Goal: Information Seeking & Learning: Learn about a topic

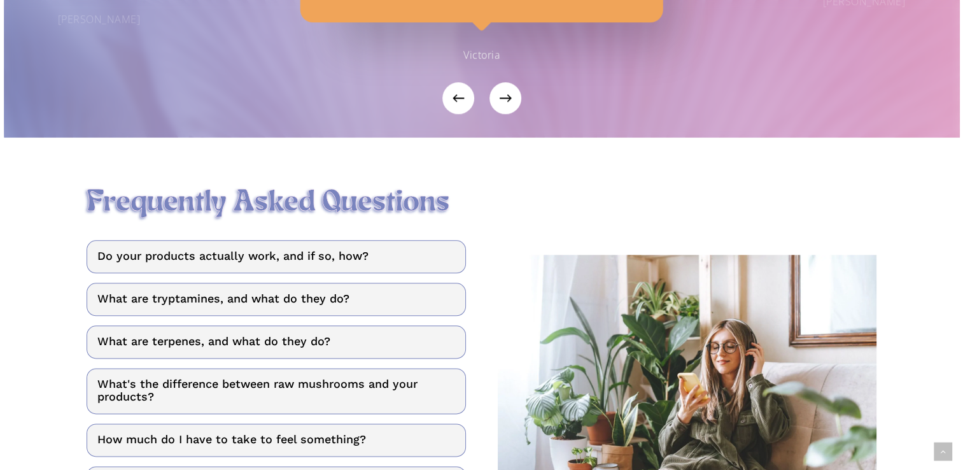
scroll to position [1528, 0]
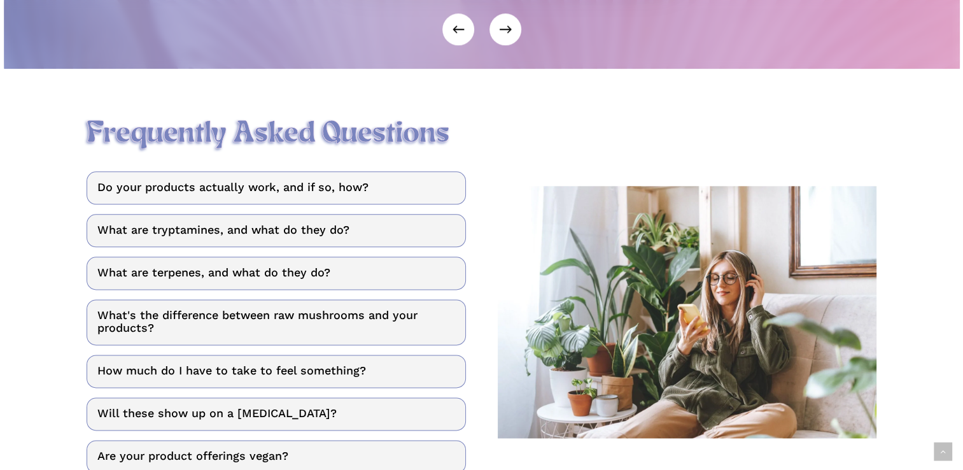
click at [283, 204] on link "Do your products actually work, and if so, how?" at bounding box center [276, 187] width 379 height 33
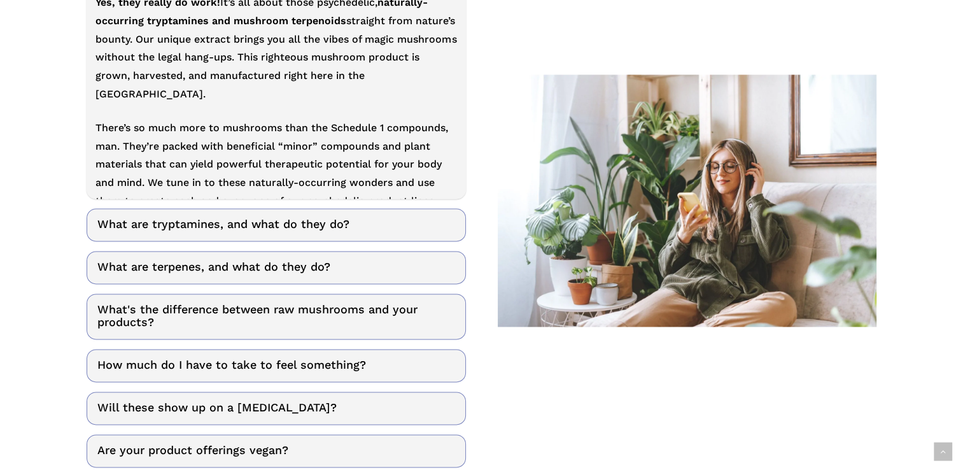
scroll to position [1783, 0]
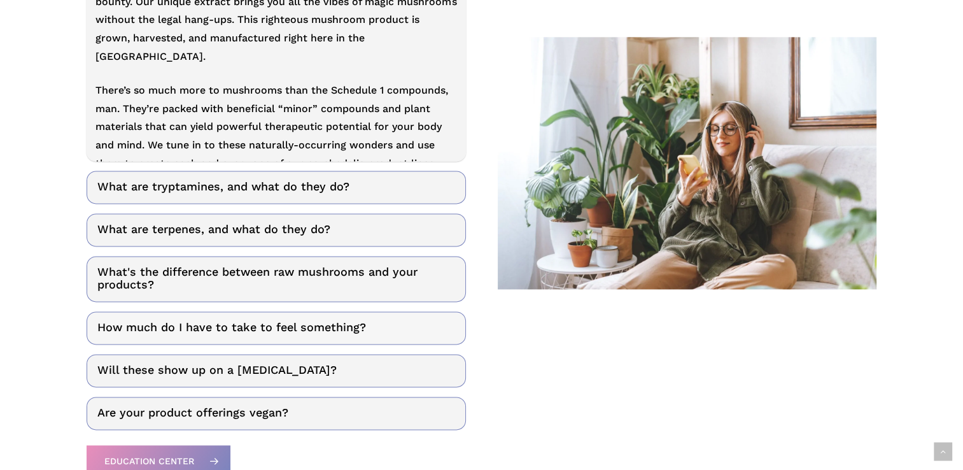
click at [113, 332] on link "How much do I have to take to feel something?" at bounding box center [276, 327] width 379 height 33
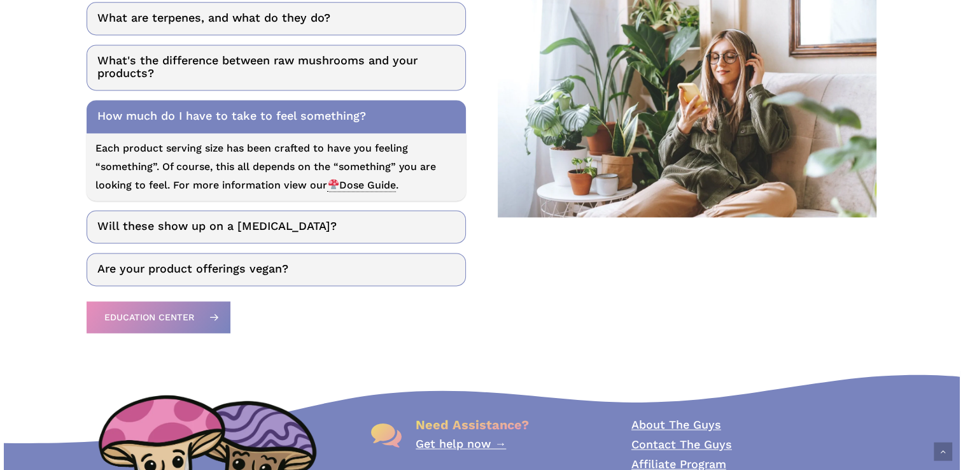
scroll to position [1846, 0]
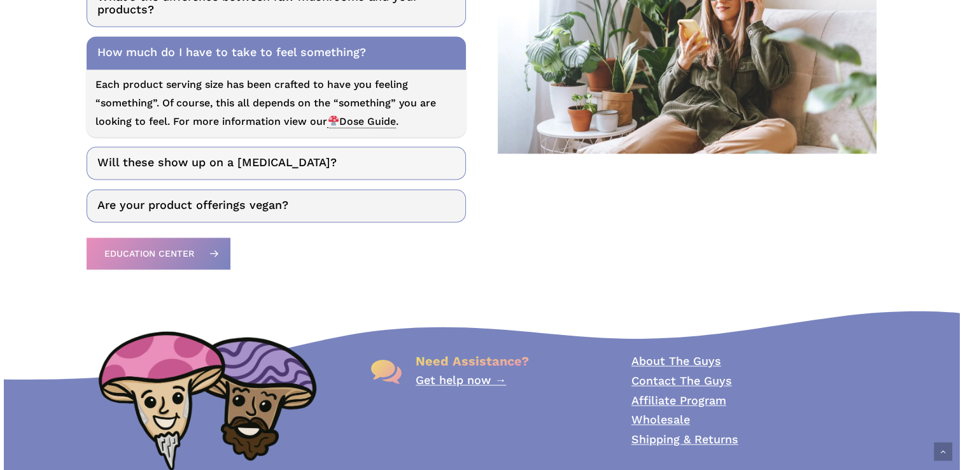
click at [131, 174] on link "Will these show up on a [MEDICAL_DATA]?" at bounding box center [276, 162] width 379 height 33
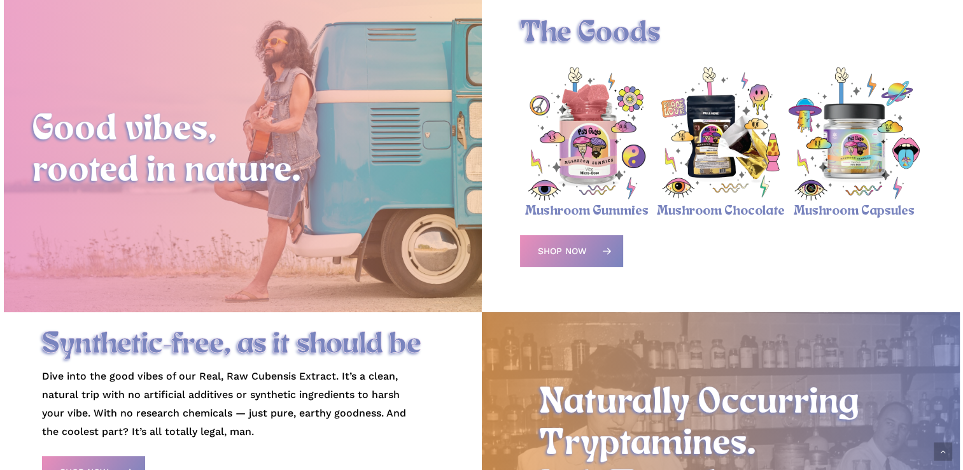
scroll to position [446, 0]
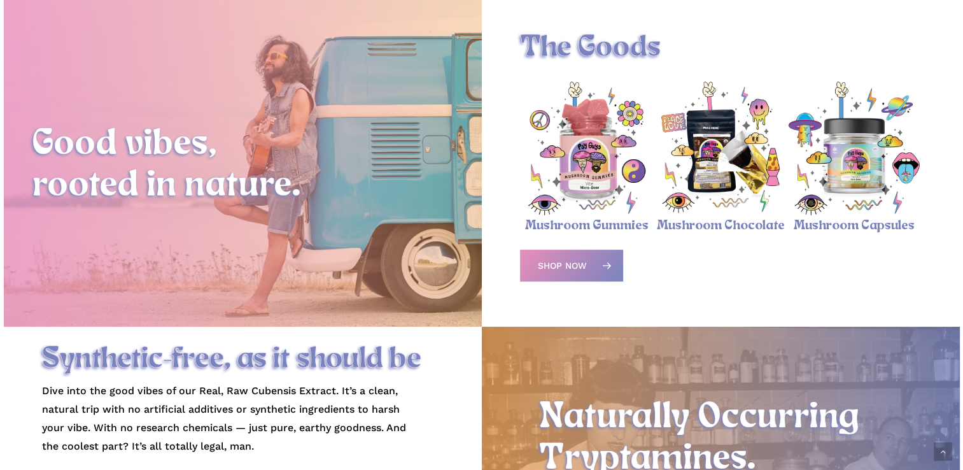
click at [584, 172] on img "Psychedelic Mushroom Gummies" at bounding box center [587, 148] width 134 height 134
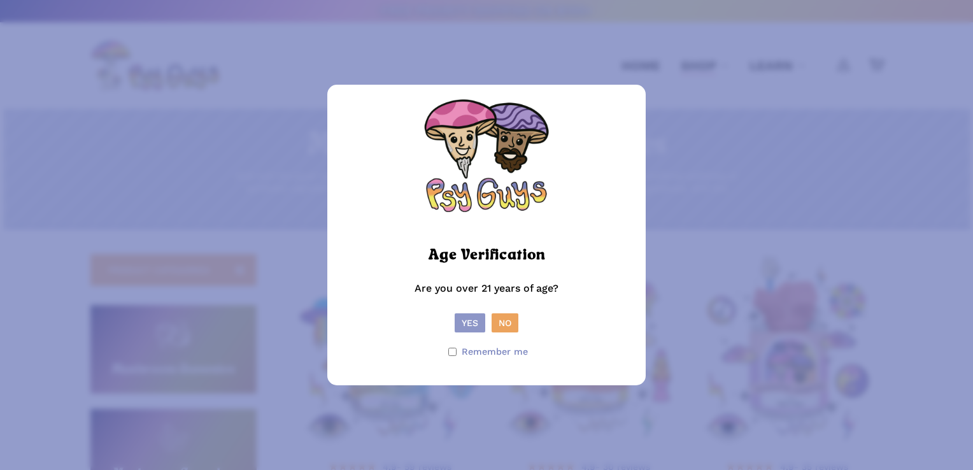
click at [467, 325] on button "Yes" at bounding box center [470, 322] width 31 height 19
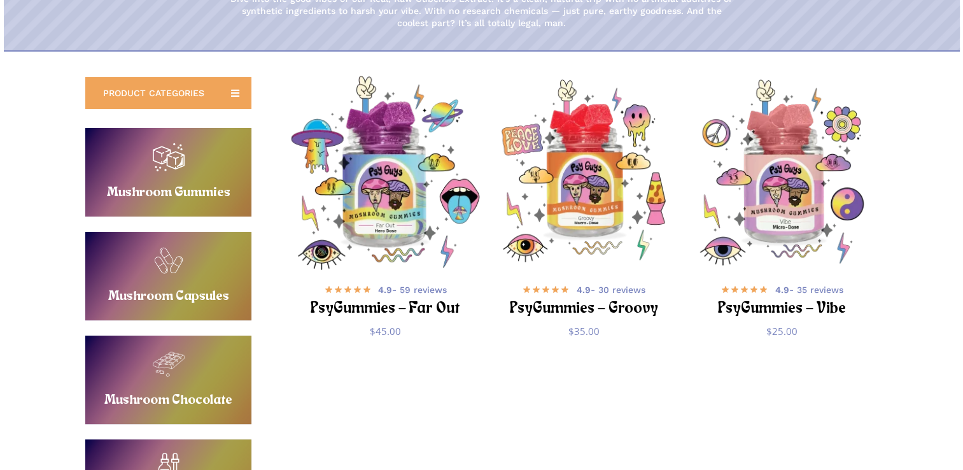
scroll to position [191, 0]
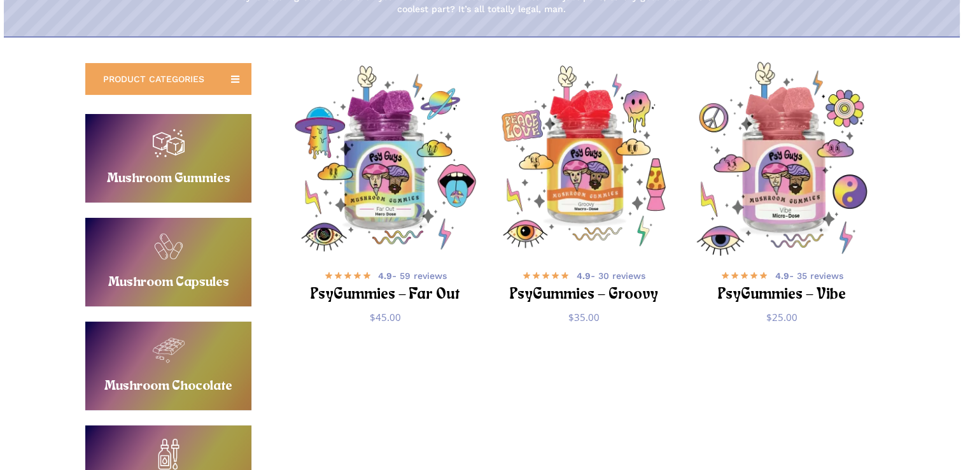
click at [800, 202] on img "PsyGummies - Vibe" at bounding box center [782, 159] width 194 height 194
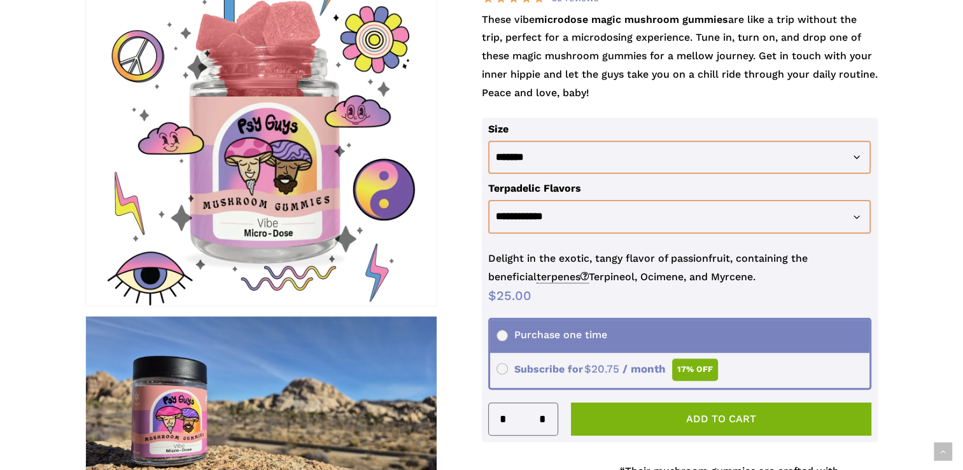
scroll to position [191, 0]
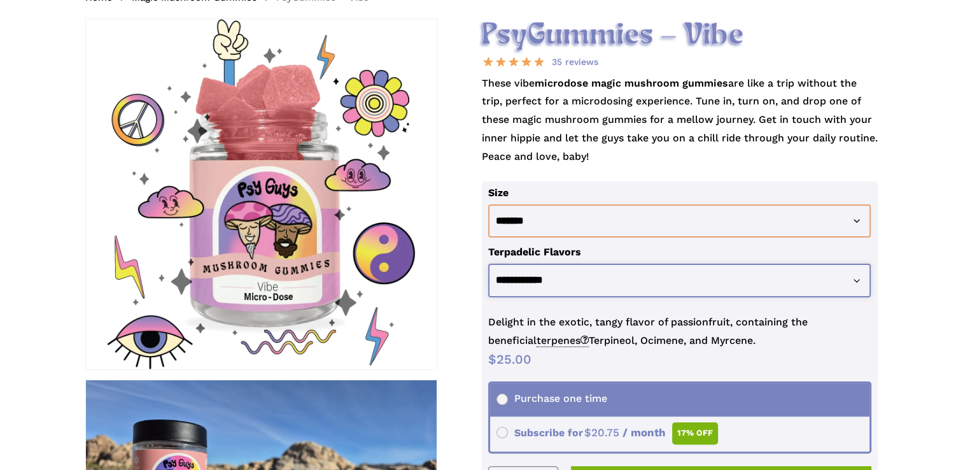
click at [863, 282] on select "**********" at bounding box center [679, 281] width 383 height 34
click at [865, 281] on select "**********" at bounding box center [679, 281] width 383 height 34
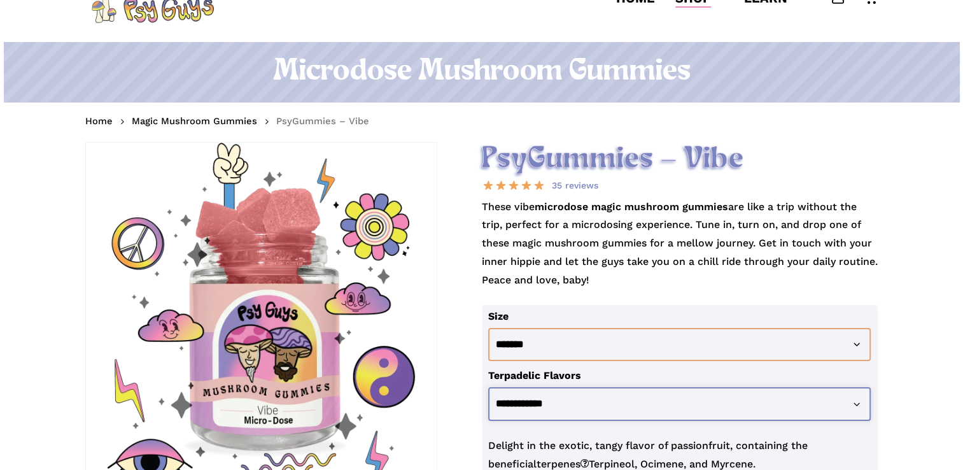
scroll to position [0, 0]
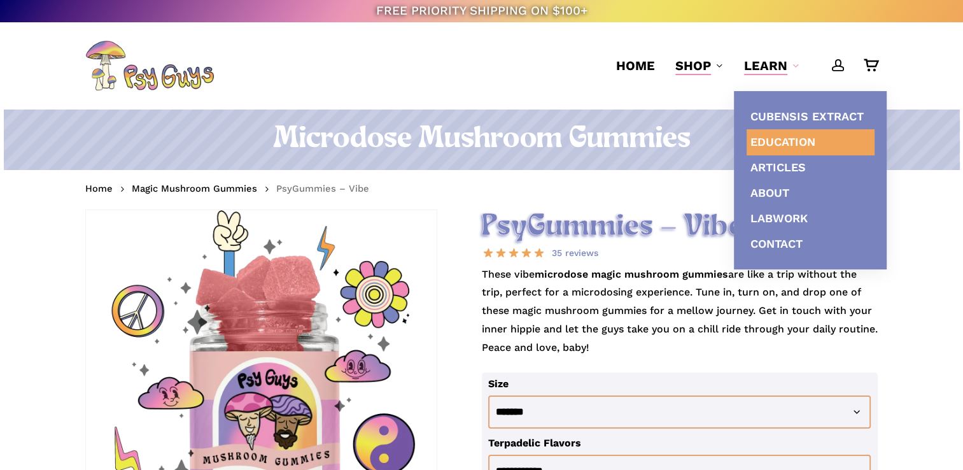
click at [764, 137] on span "Education" at bounding box center [783, 141] width 65 height 13
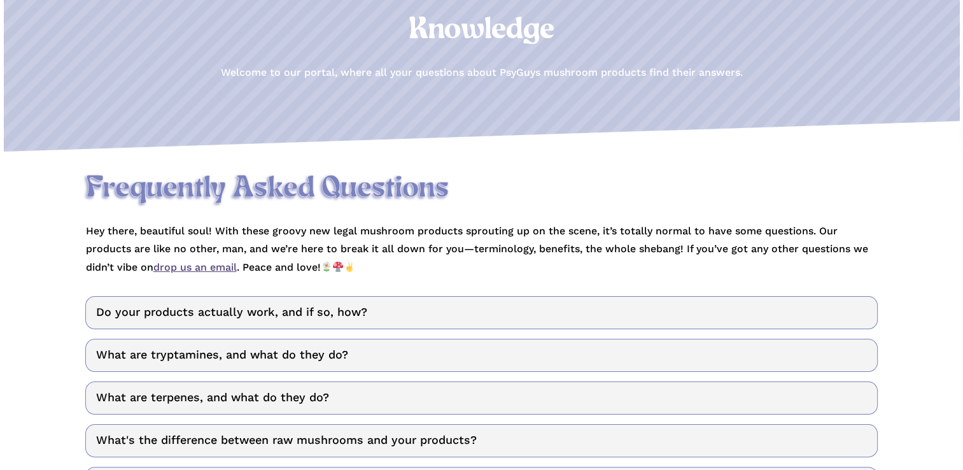
scroll to position [191, 0]
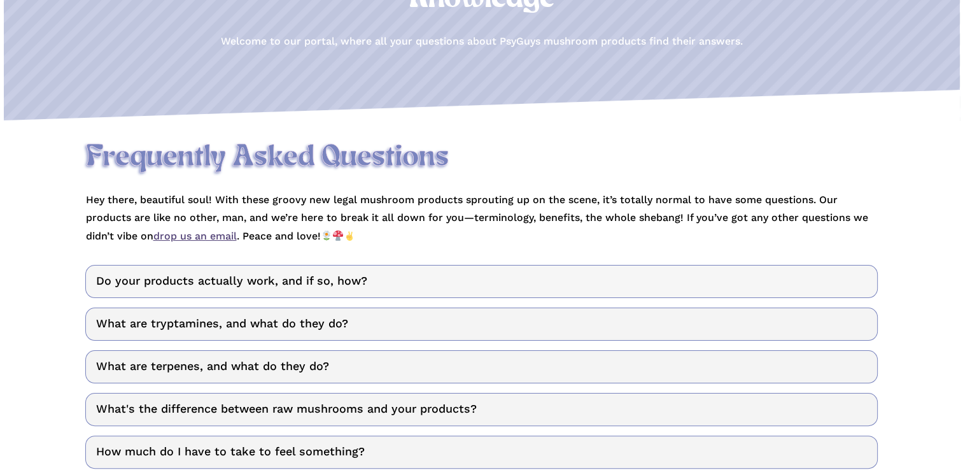
click at [160, 287] on link "Do your products actually work, and if so, how?" at bounding box center [481, 281] width 793 height 33
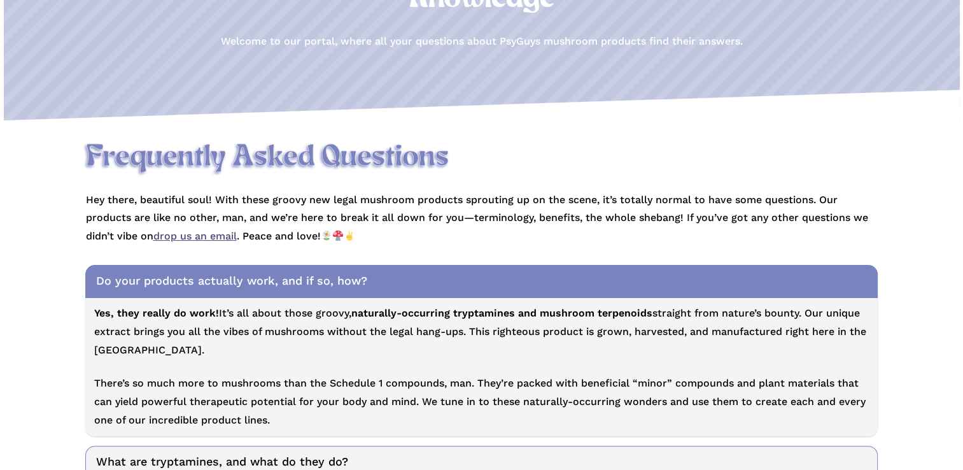
scroll to position [255, 0]
